Goal: Task Accomplishment & Management: Manage account settings

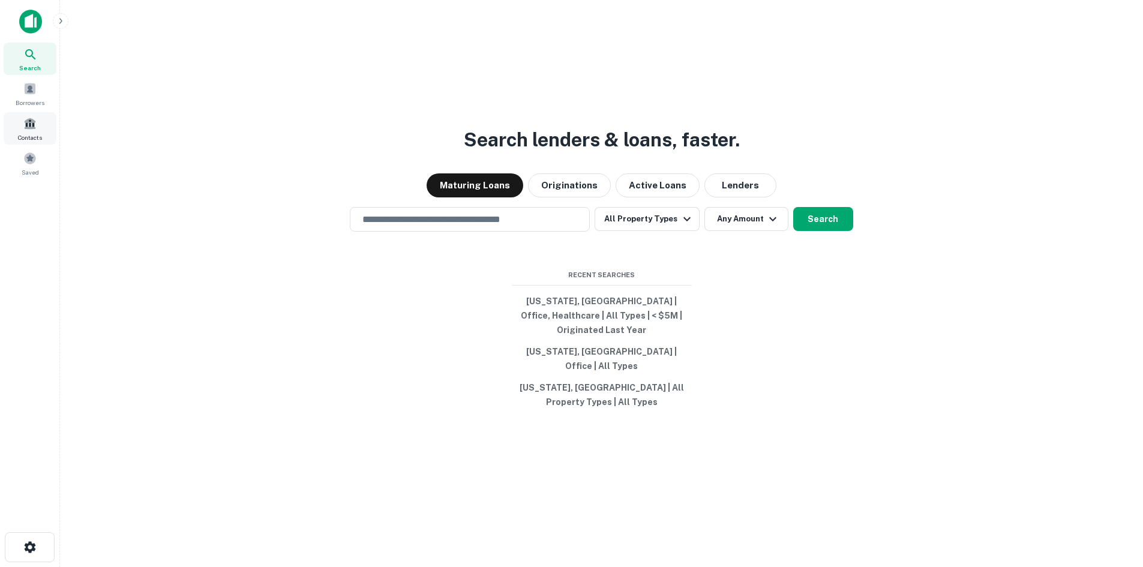
click at [35, 128] on span at bounding box center [29, 123] width 13 height 13
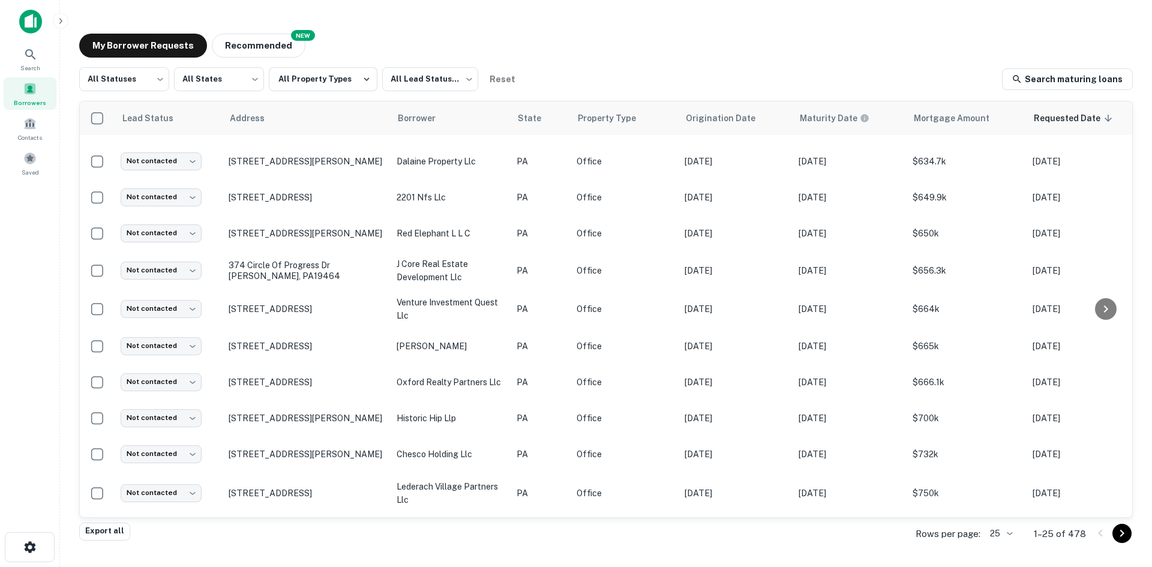
scroll to position [573, 0]
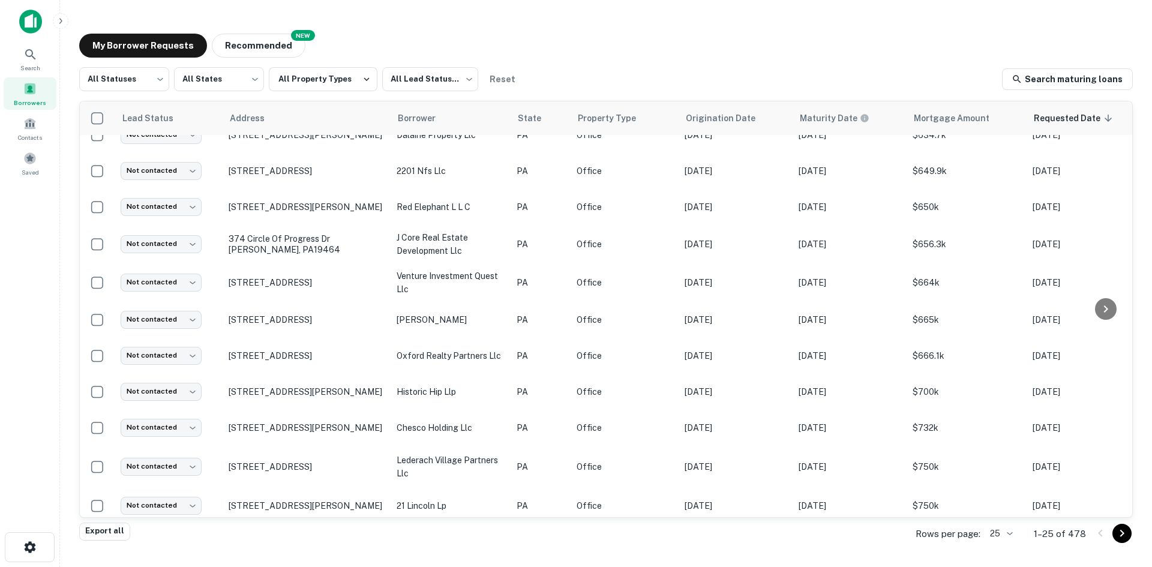
click at [1009, 534] on body "Search Borrowers Contacts Saved My Borrower Requests NEW Recommended All Status…" at bounding box center [576, 283] width 1152 height 567
click at [1002, 478] on li "100" at bounding box center [1002, 477] width 41 height 22
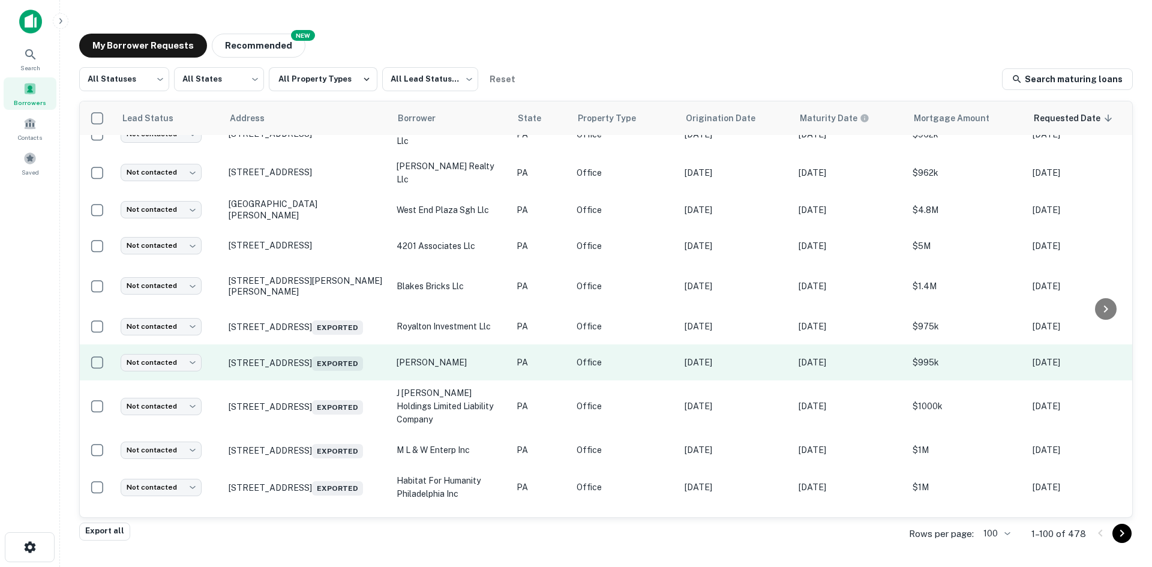
scroll to position [1233, 0]
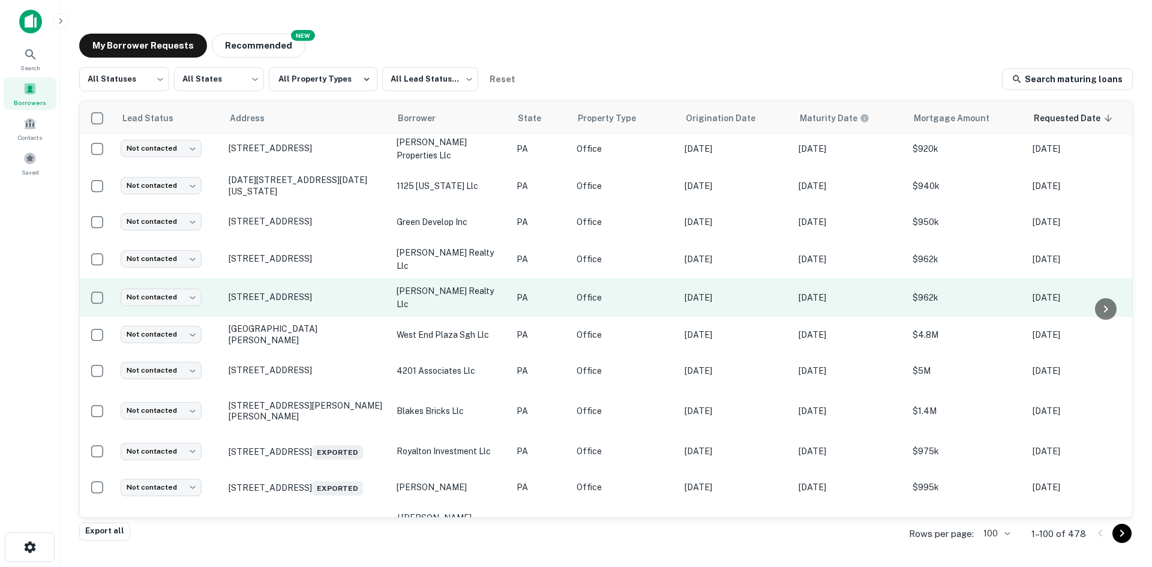
click at [95, 299] on td at bounding box center [97, 297] width 35 height 38
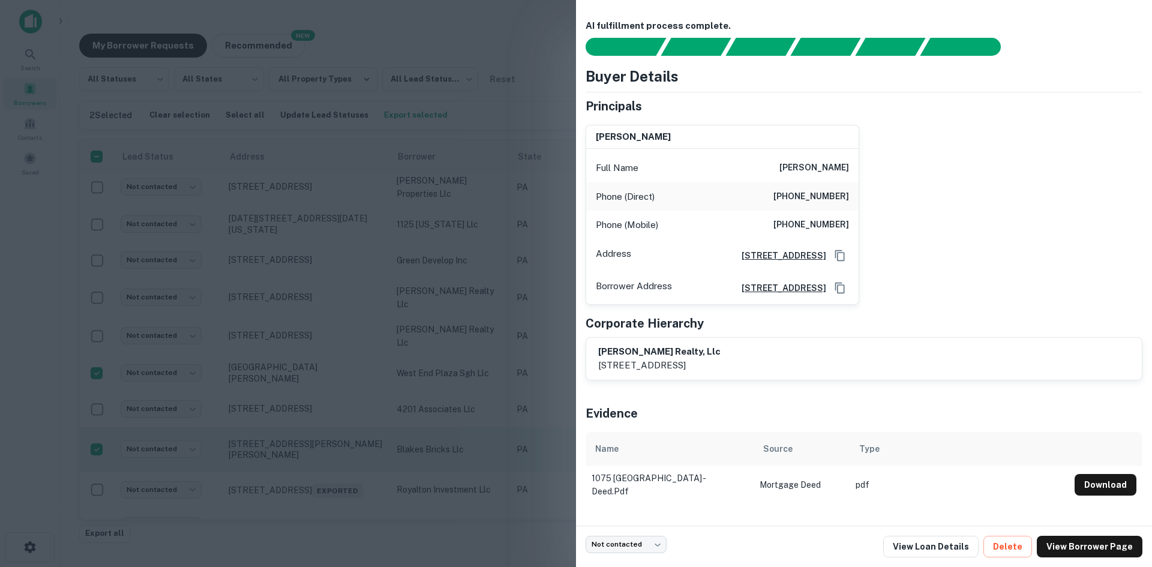
drag, startPoint x: 483, startPoint y: 432, endPoint x: 446, endPoint y: 406, distance: 44.8
click at [483, 432] on div at bounding box center [576, 283] width 1152 height 567
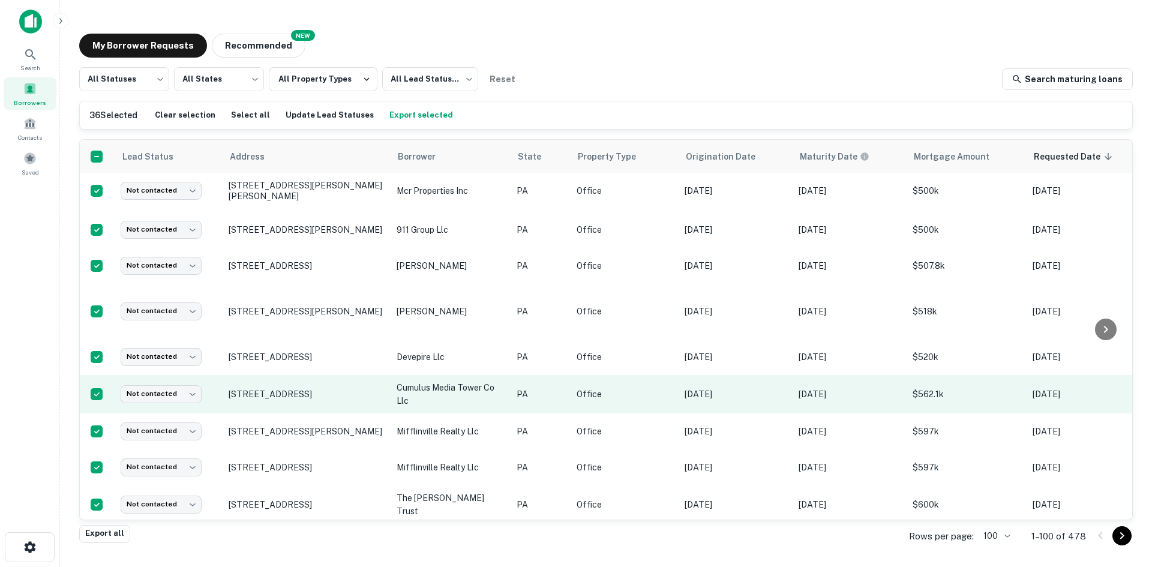
scroll to position [0, 0]
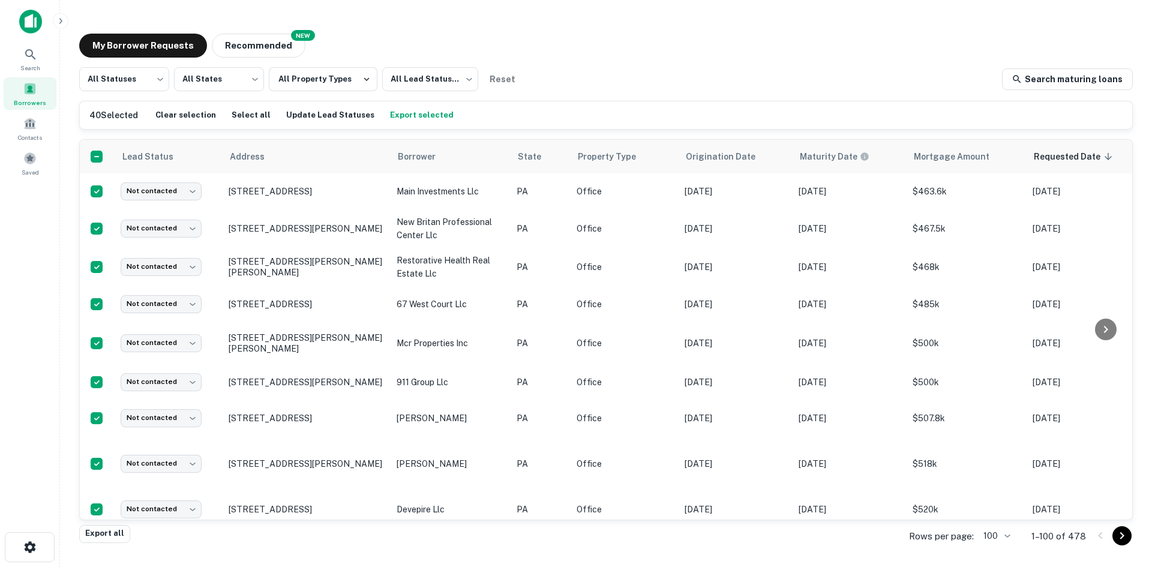
click at [409, 115] on button "Export selected" at bounding box center [422, 115] width 70 height 18
